Goal: Check status

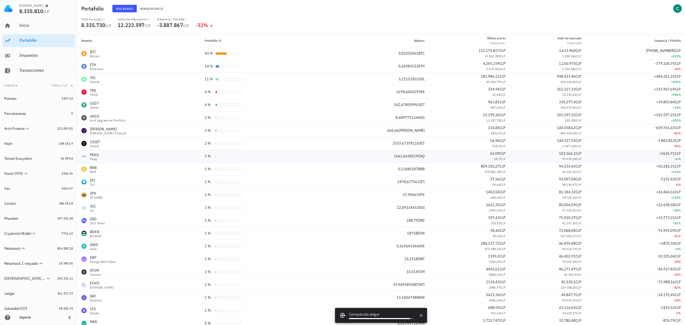
scroll to position [13, 0]
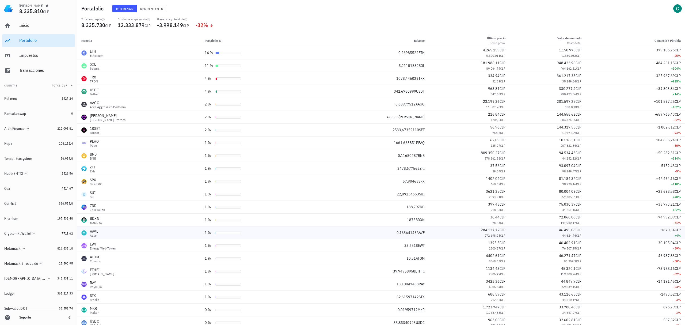
click at [523, 230] on div "46.495,08 CLP" at bounding box center [547, 230] width 67 height 6
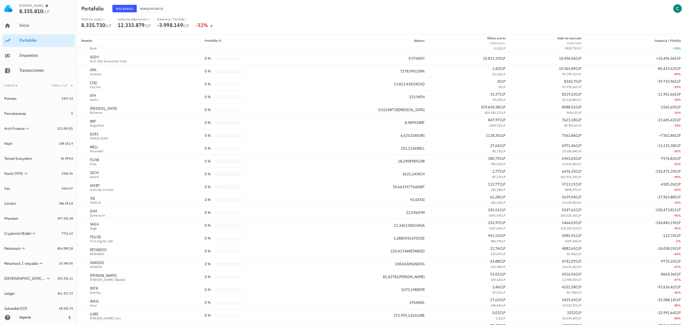
scroll to position [0, 0]
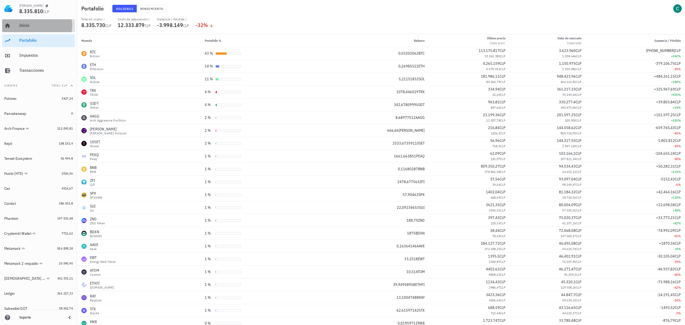
click at [33, 28] on div "Inicio" at bounding box center [46, 26] width 54 height 12
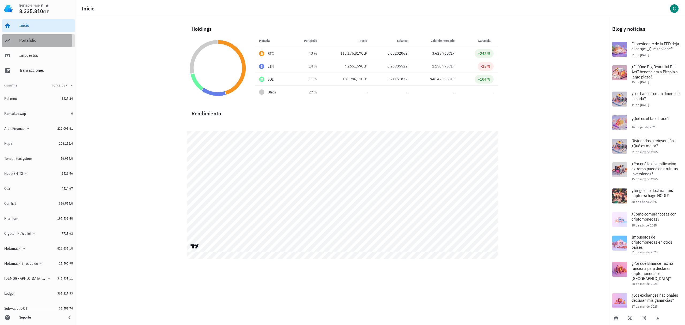
click at [50, 43] on div "Portafolio" at bounding box center [46, 41] width 54 height 12
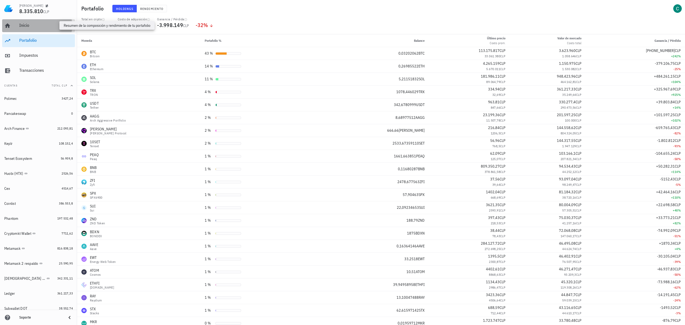
click at [36, 26] on div "Inicio" at bounding box center [46, 25] width 54 height 5
